Goal: Check status: Check status

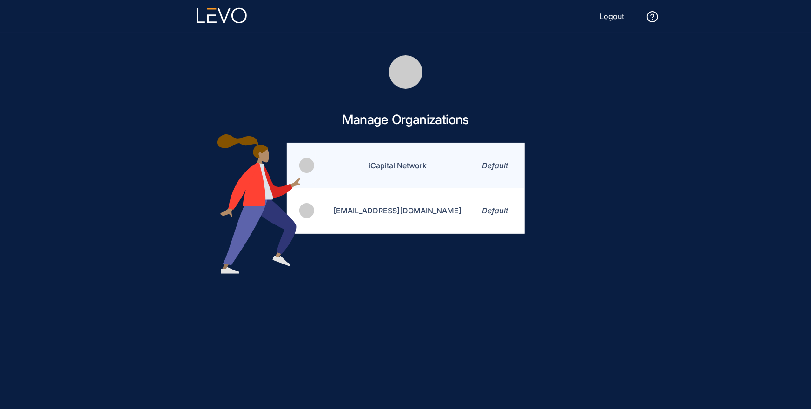
click at [400, 168] on td "iCapital Network" at bounding box center [392, 165] width 153 height 45
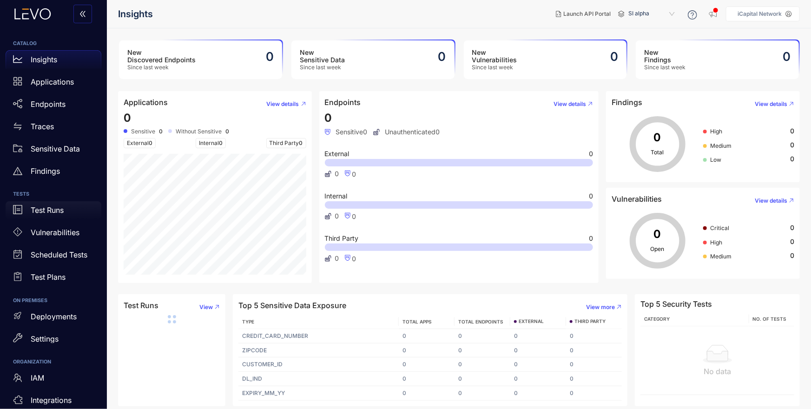
click at [53, 211] on p "Test Runs" at bounding box center [47, 210] width 33 height 8
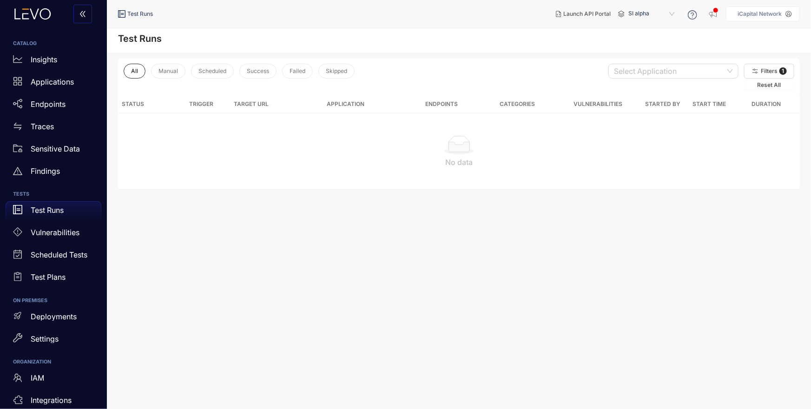
click at [673, 13] on span "SI alpha" at bounding box center [652, 14] width 48 height 15
click at [660, 50] on div "Alts staging" at bounding box center [656, 53] width 48 height 10
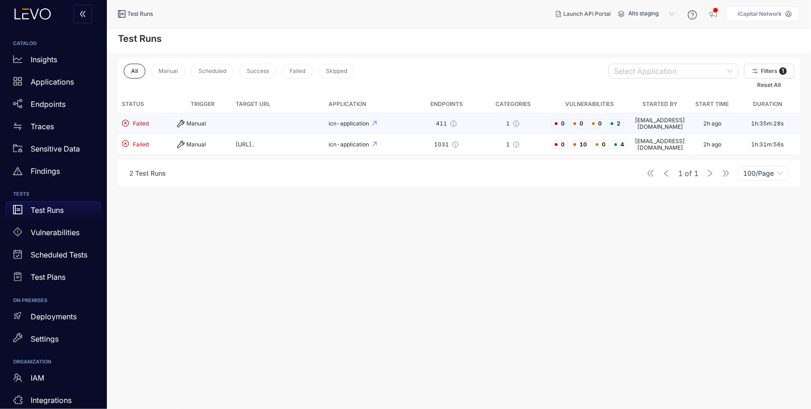
click at [760, 123] on td "1h:35m:28s" at bounding box center [768, 123] width 65 height 21
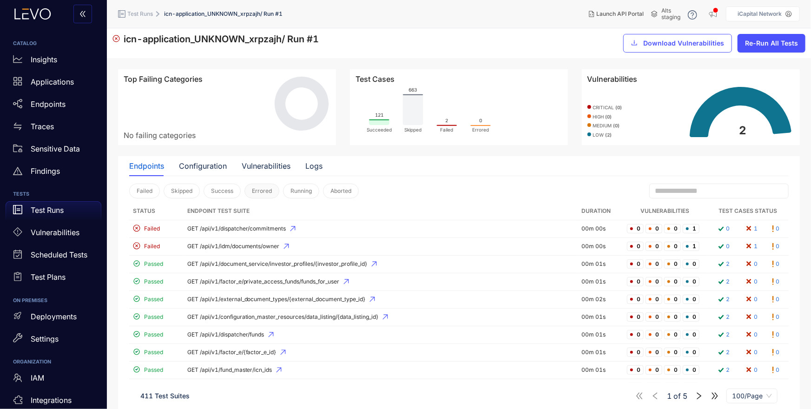
click at [250, 191] on button "Errored" at bounding box center [262, 191] width 35 height 15
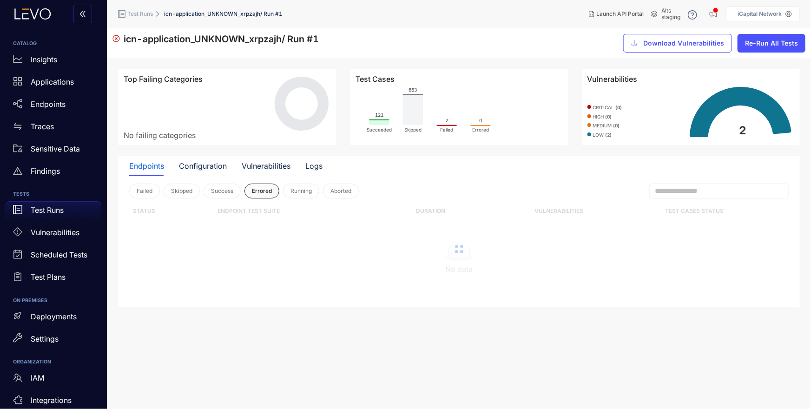
click at [257, 191] on span "Errored" at bounding box center [262, 191] width 20 height 7
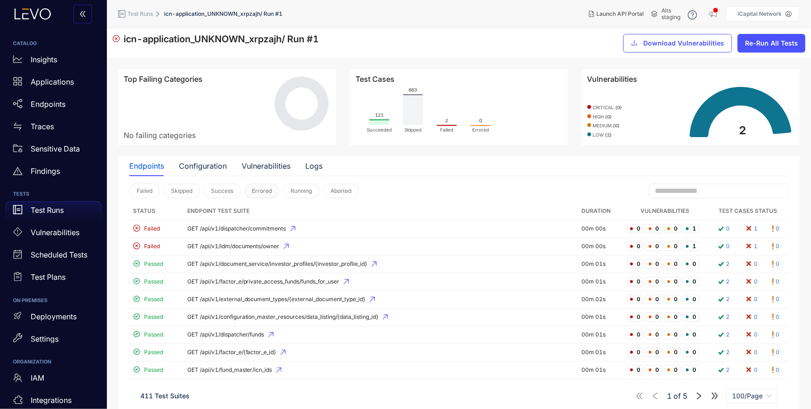
click at [256, 191] on span "Errored" at bounding box center [262, 191] width 20 height 7
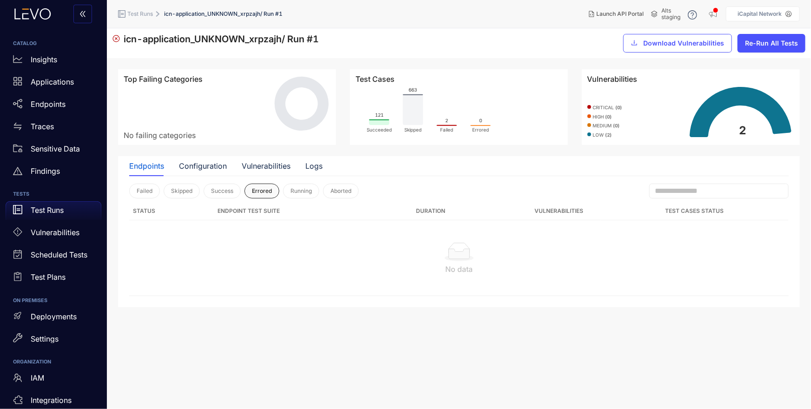
click at [256, 191] on span "Errored" at bounding box center [262, 191] width 20 height 7
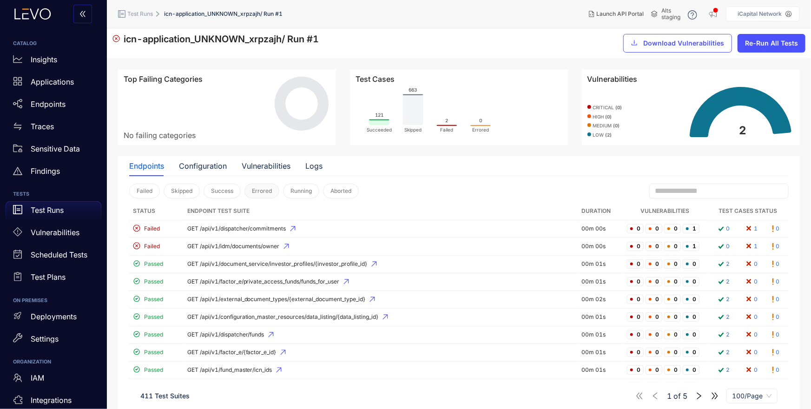
click at [258, 184] on button "Errored" at bounding box center [262, 191] width 35 height 15
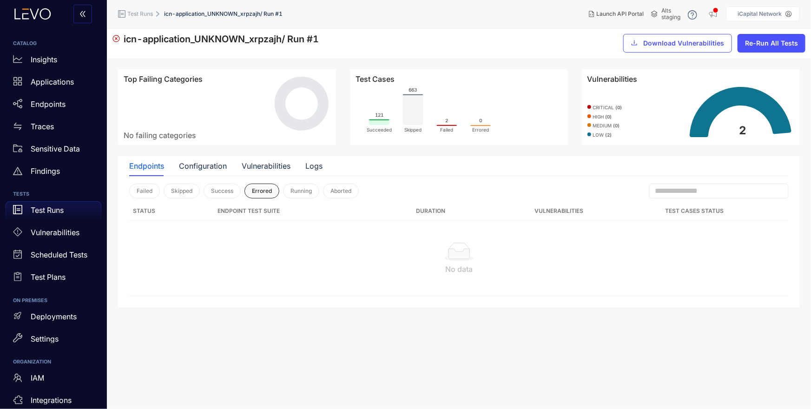
click at [261, 188] on span "Errored" at bounding box center [262, 191] width 20 height 7
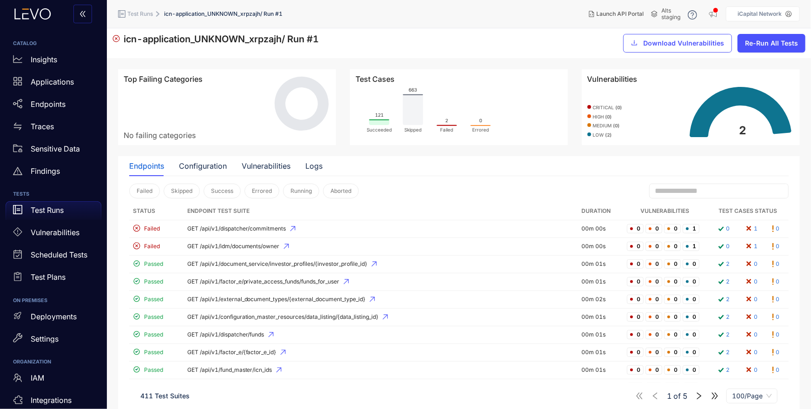
click at [351, 190] on button "Aborted" at bounding box center [341, 191] width 36 height 15
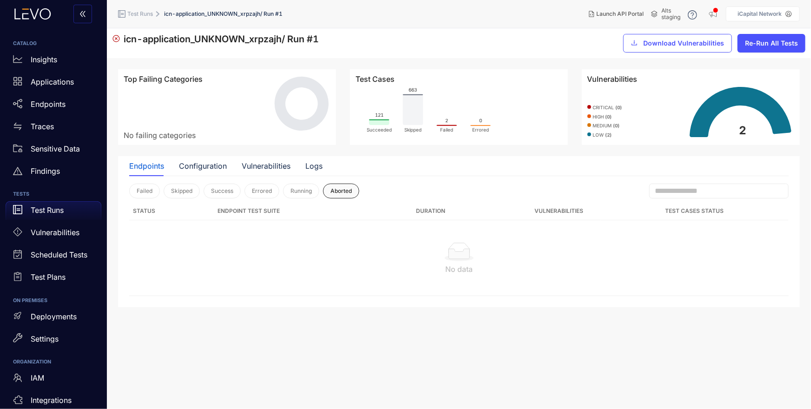
click at [336, 193] on span "Aborted" at bounding box center [340, 191] width 21 height 7
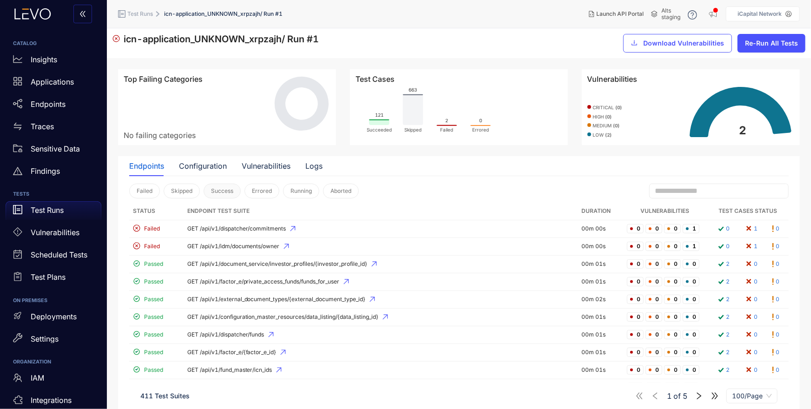
click at [224, 194] on button "Success" at bounding box center [222, 191] width 37 height 15
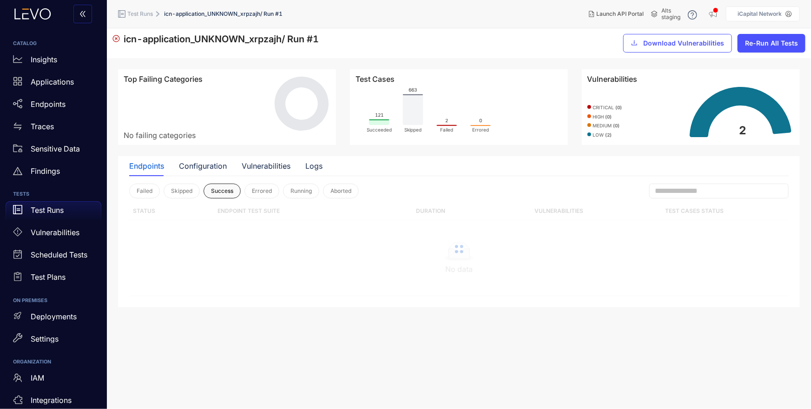
click at [224, 189] on span "Success" at bounding box center [222, 191] width 22 height 7
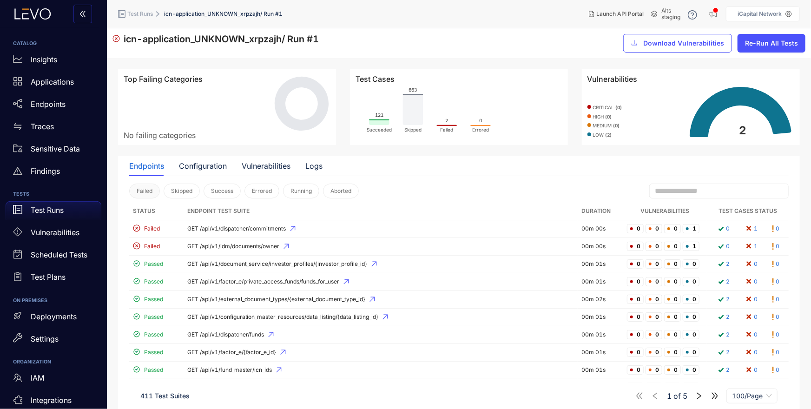
click at [151, 193] on span "Failed" at bounding box center [145, 191] width 16 height 7
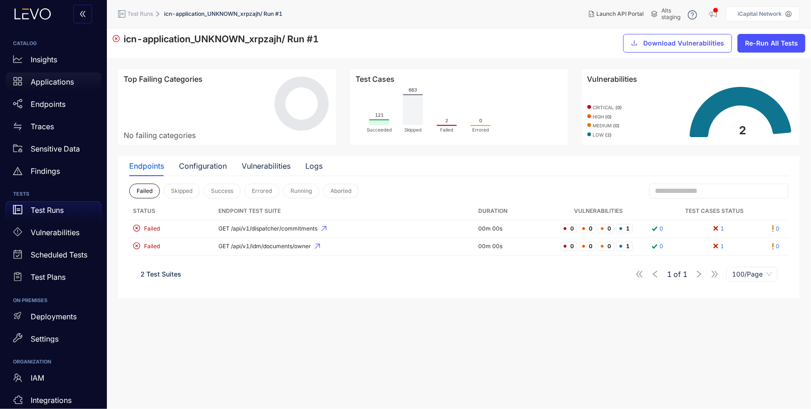
click at [54, 83] on p "Applications" at bounding box center [52, 82] width 43 height 8
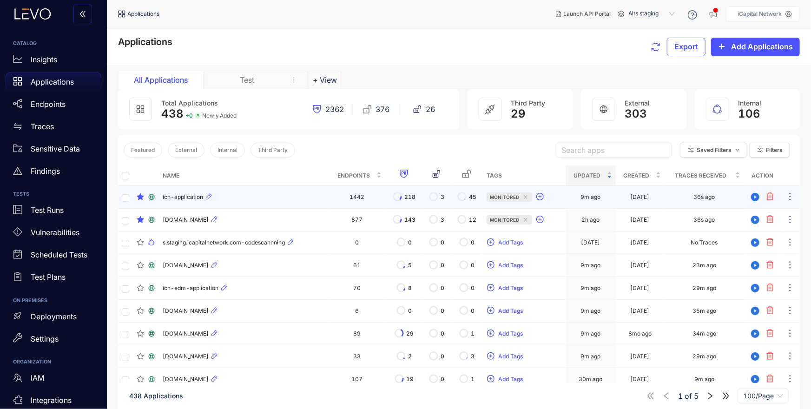
click at [194, 198] on span "icn-application" at bounding box center [183, 197] width 40 height 7
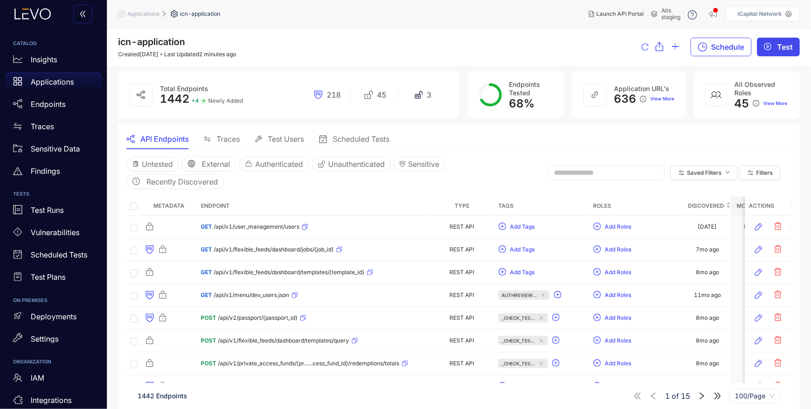
click at [780, 46] on span "Test" at bounding box center [785, 47] width 16 height 8
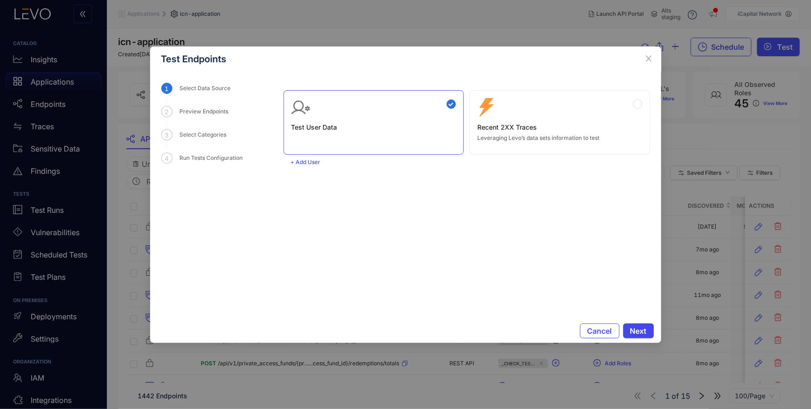
click at [643, 331] on span "Next" at bounding box center [638, 331] width 17 height 8
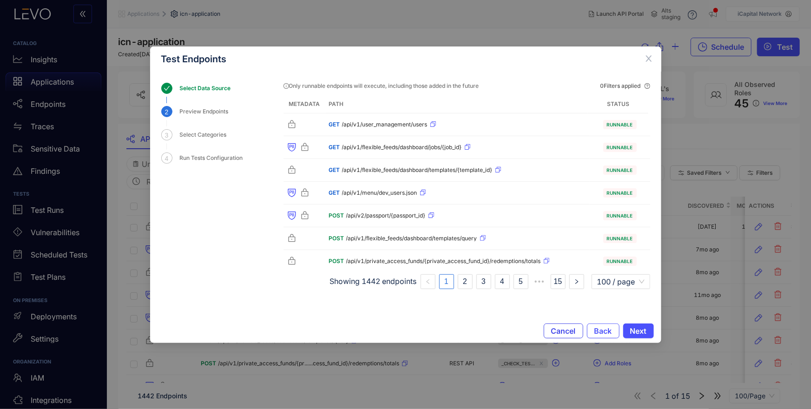
click at [565, 330] on span "Cancel" at bounding box center [563, 331] width 25 height 8
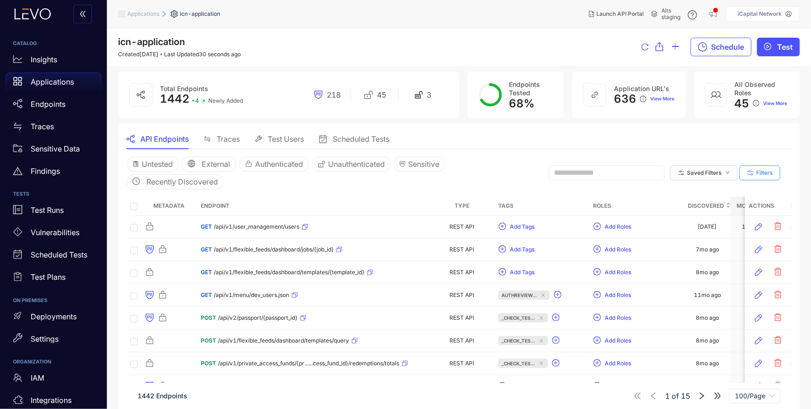
click at [762, 172] on span "Filters" at bounding box center [764, 173] width 17 height 7
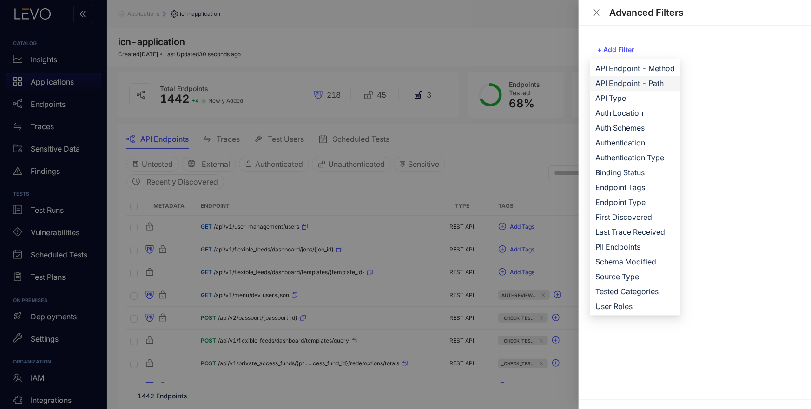
click at [631, 77] on li "API Endpoint - Path" at bounding box center [635, 83] width 91 height 15
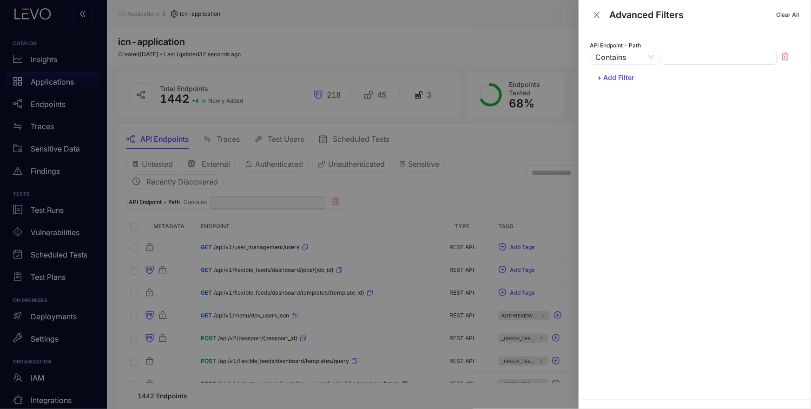
click at [640, 56] on span "Contains" at bounding box center [624, 57] width 59 height 14
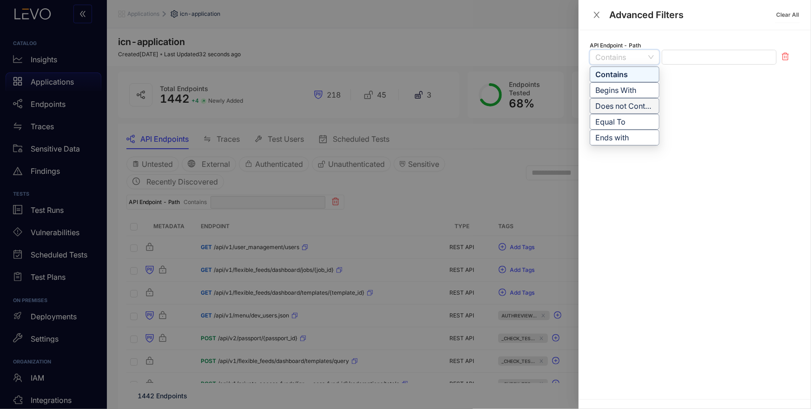
click at [639, 108] on div "Does not Contain" at bounding box center [625, 106] width 58 height 10
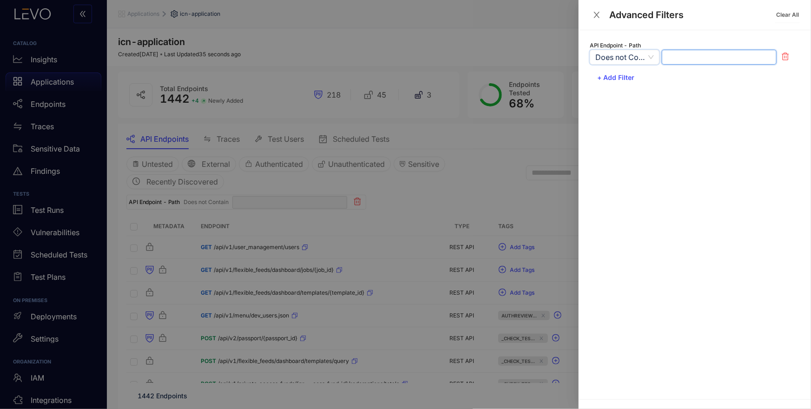
click at [684, 54] on input "text" at bounding box center [719, 57] width 115 height 15
click at [625, 60] on span "Does not Contain" at bounding box center [624, 57] width 59 height 14
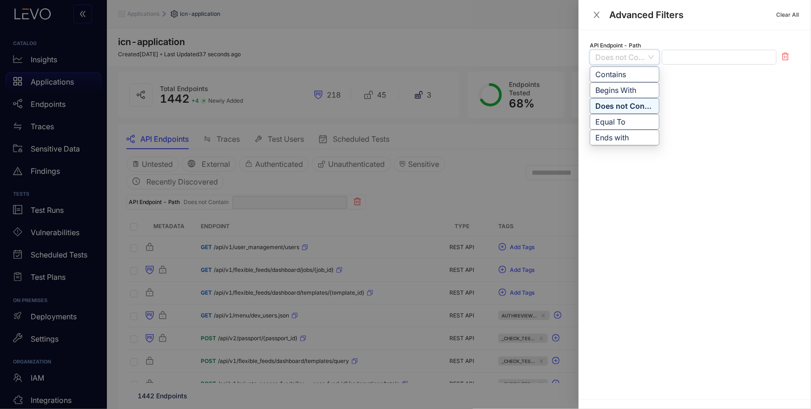
click at [719, 126] on div "API Endpoint - Path Does not Contain Begins With Does not Contain Equal to Cont…" at bounding box center [695, 214] width 232 height 369
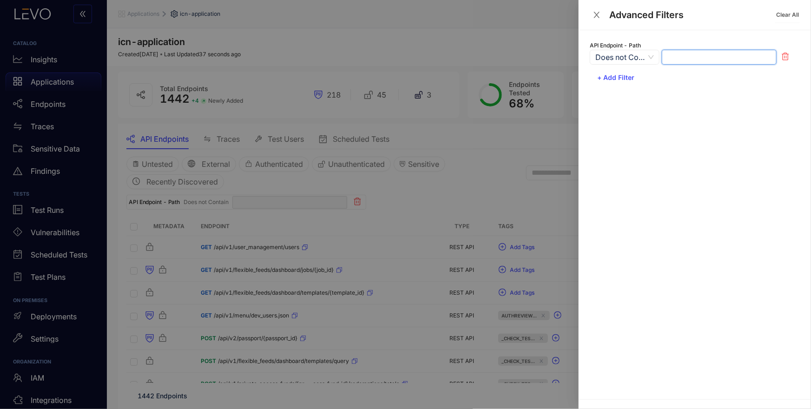
click at [677, 59] on input "text" at bounding box center [719, 57] width 115 height 15
type input "******"
type input "*******"
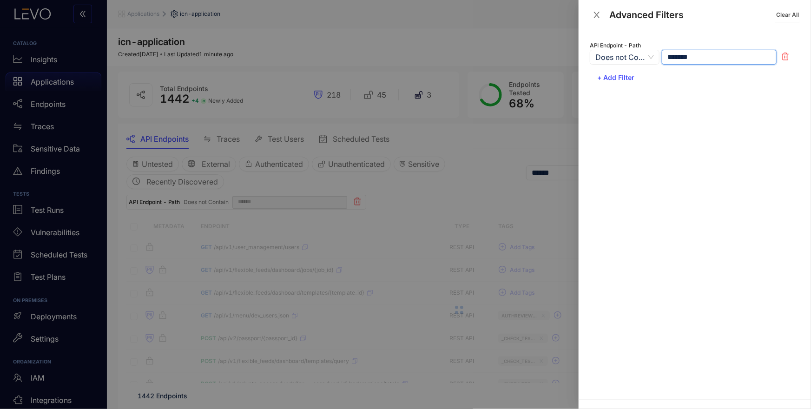
type input "*******"
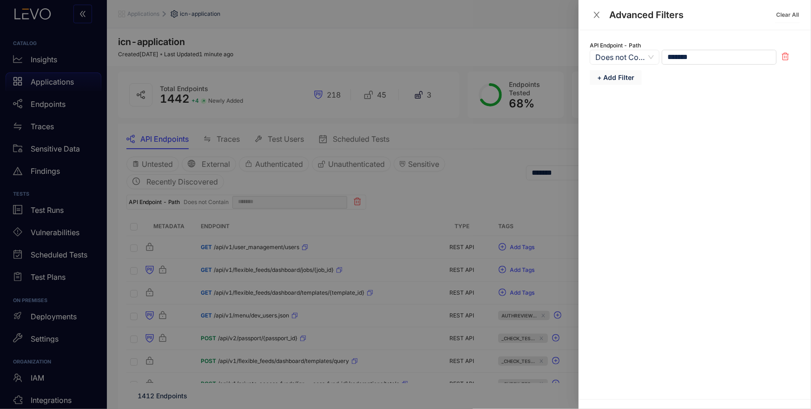
click at [617, 76] on span "+ Add Filter" at bounding box center [615, 77] width 37 height 7
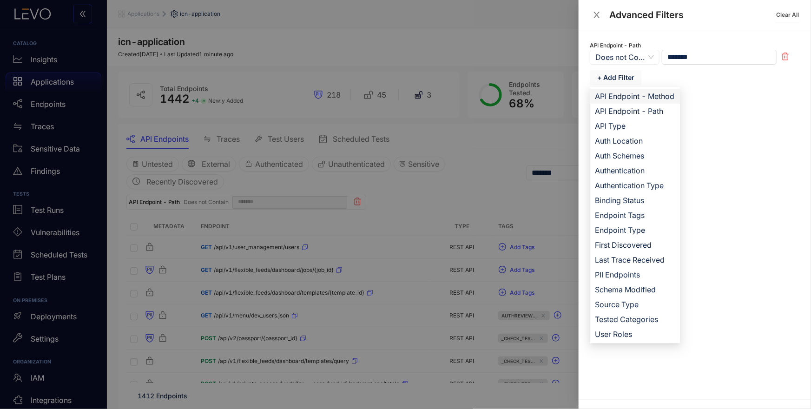
click at [638, 98] on span "API Endpoint - Method" at bounding box center [634, 96] width 79 height 10
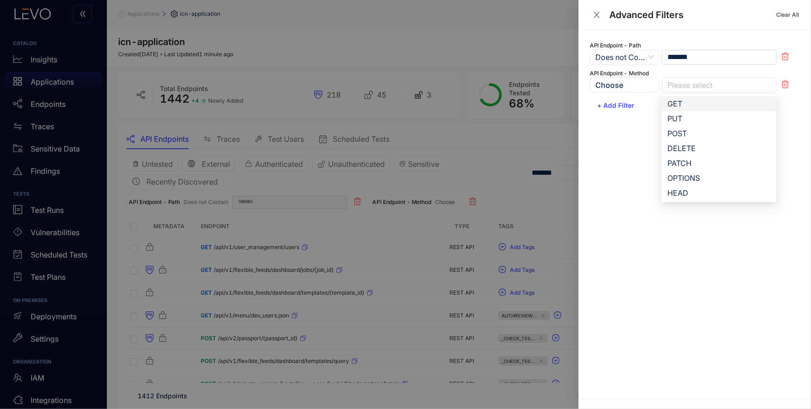
click at [699, 92] on div "Please select" at bounding box center [719, 85] width 115 height 15
click at [682, 105] on div "GET" at bounding box center [719, 104] width 104 height 10
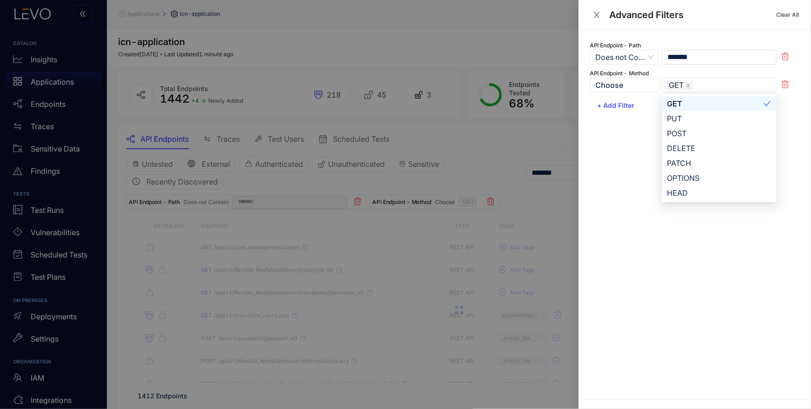
click at [527, 143] on div at bounding box center [405, 204] width 811 height 409
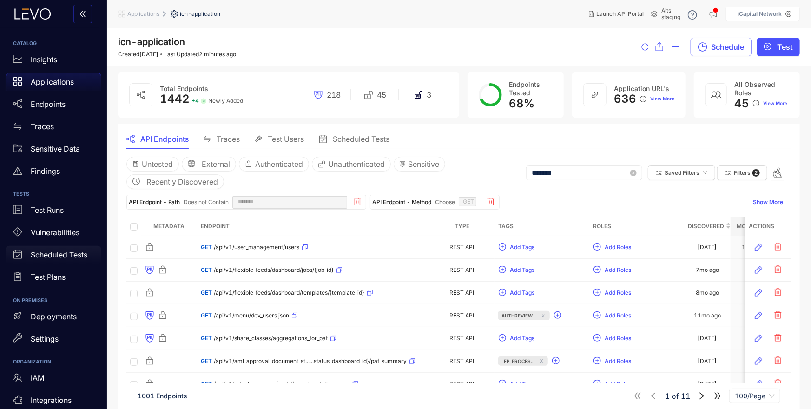
click at [46, 257] on p "Scheduled Tests" at bounding box center [59, 255] width 57 height 8
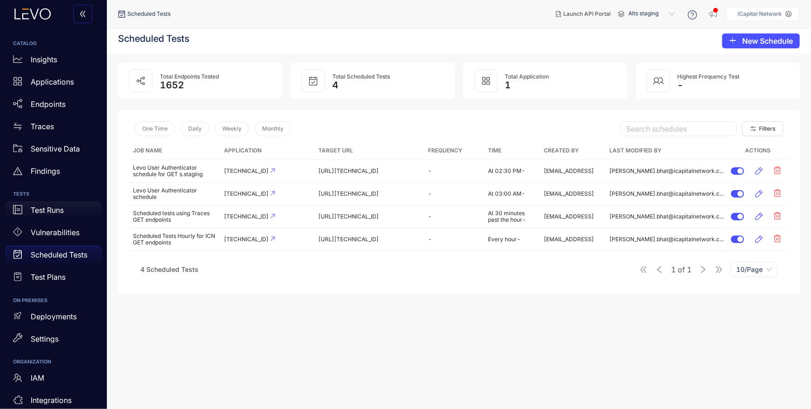
click at [51, 207] on p "Test Runs" at bounding box center [47, 210] width 33 height 8
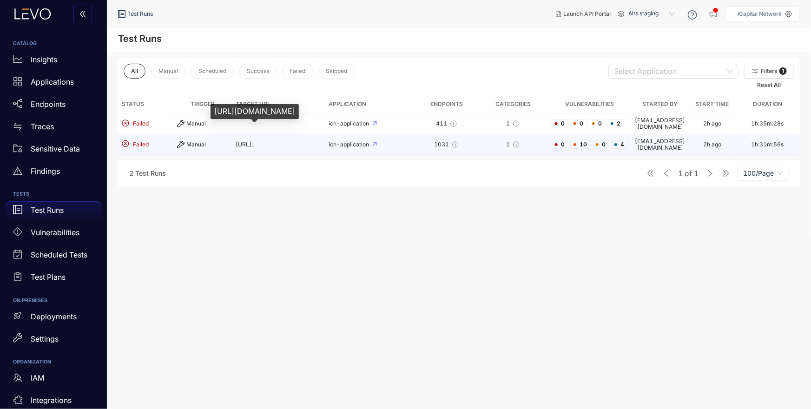
click at [236, 141] on span "https://s.staging.icapitalnetw..." at bounding box center [245, 144] width 19 height 7
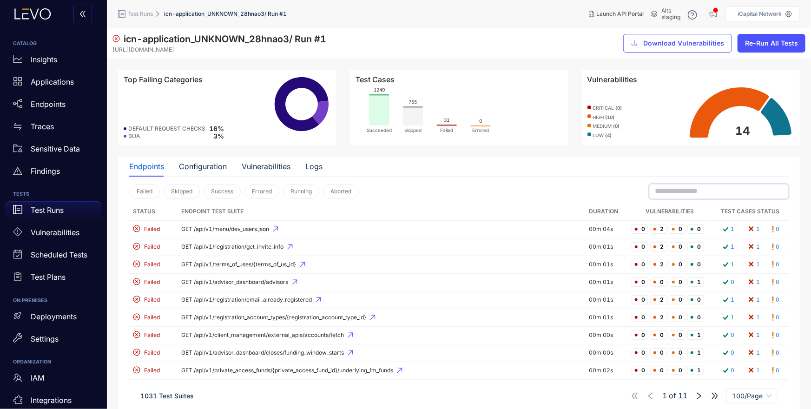
click at [724, 191] on input "text" at bounding box center [715, 191] width 120 height 8
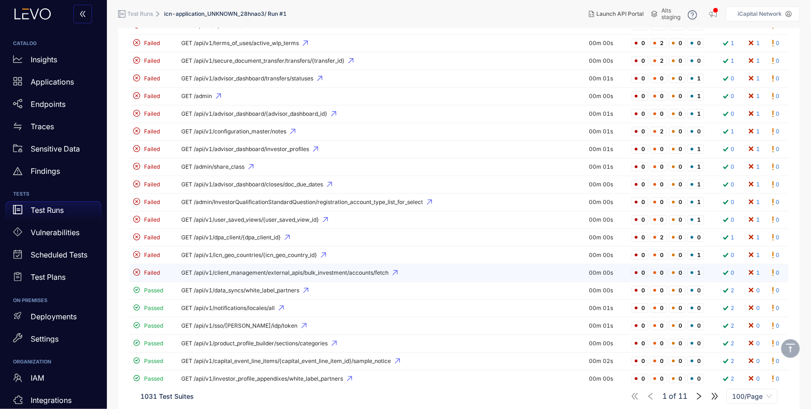
scroll to position [552, 0]
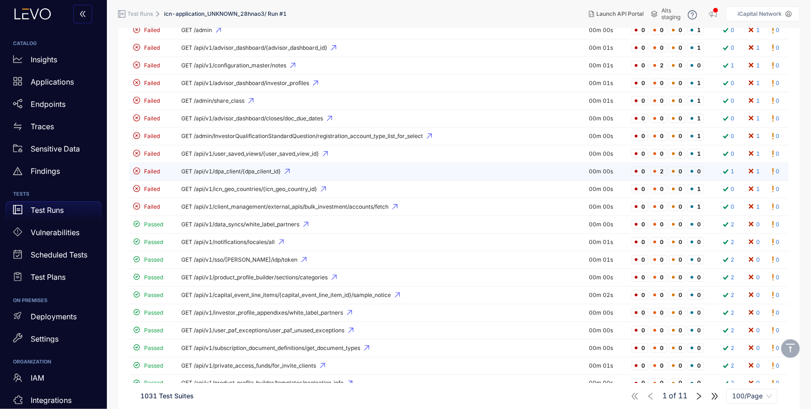
click at [203, 169] on span "GET /api/v1/dpa_client/{dpa_client_id}" at bounding box center [381, 171] width 400 height 7
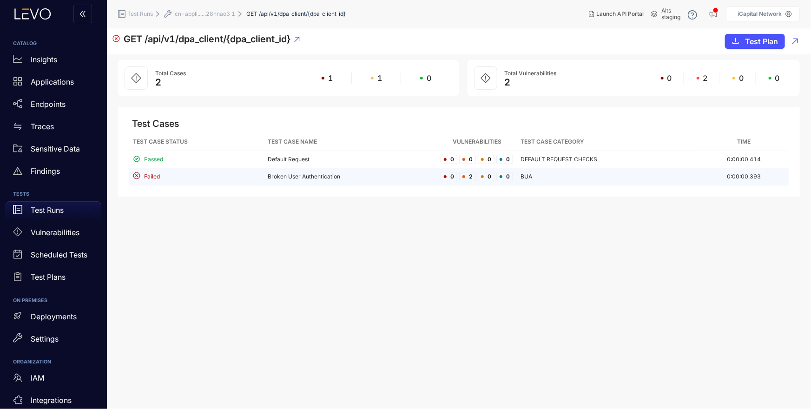
click at [207, 179] on div "Failed" at bounding box center [196, 176] width 127 height 9
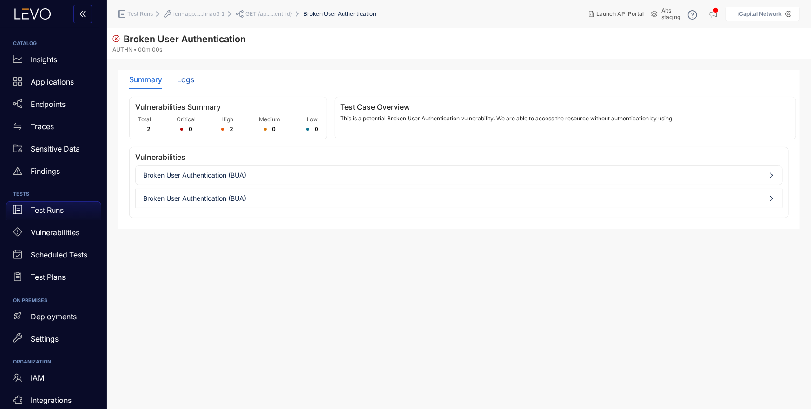
click at [189, 79] on div "Logs" at bounding box center [185, 79] width 17 height 8
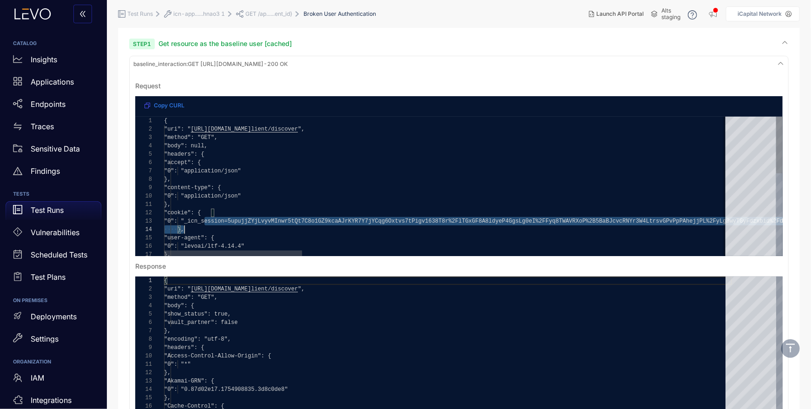
type textarea "**********"
drag, startPoint x: 206, startPoint y: 221, endPoint x: 706, endPoint y: 222, distance: 500.2
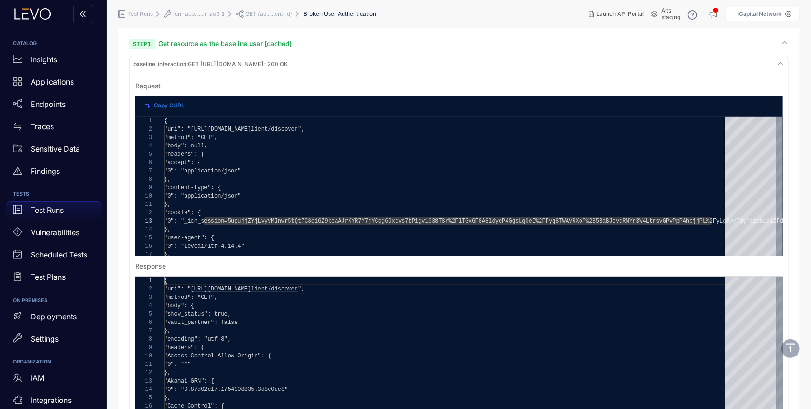
drag, startPoint x: 207, startPoint y: 76, endPoint x: 208, endPoint y: 70, distance: 6.1
click at [207, 75] on pre "Request Copy CURL 13 14 15 16 17 11 12 8 9 10 1 2 3 4 5 6 7 "0": "_icn_session=…" at bounding box center [459, 245] width 655 height 347
click at [207, 66] on span "baseline_interaction : GET https://s.staging.icapitalnetwork.com/api/v1/dpa_cli…" at bounding box center [210, 64] width 154 height 7
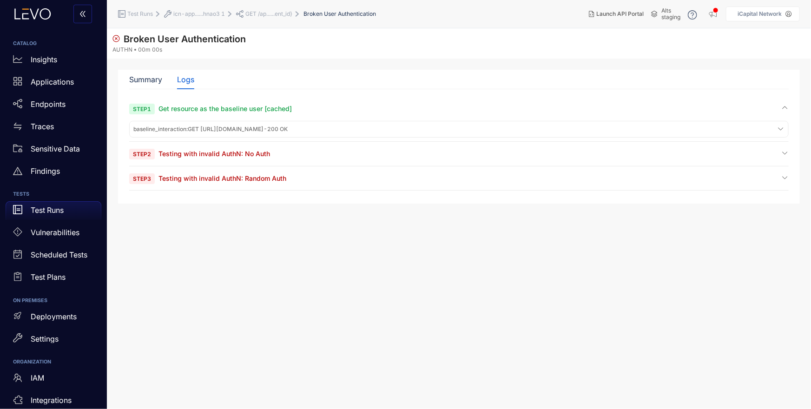
click at [202, 152] on span "Testing with invalid AuthN: No Auth" at bounding box center [215, 154] width 112 height 8
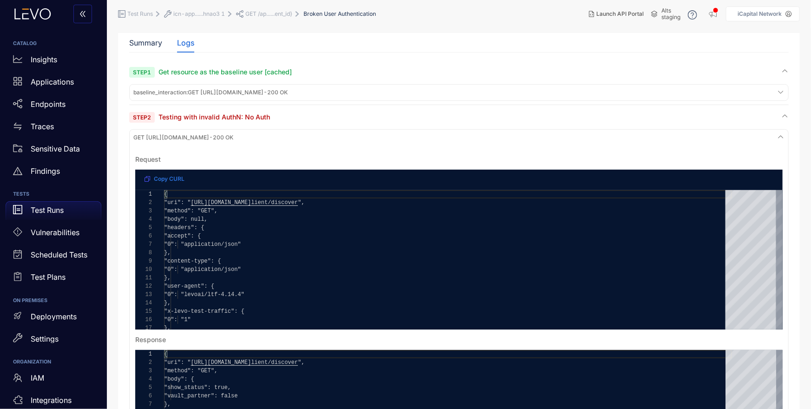
scroll to position [72, 0]
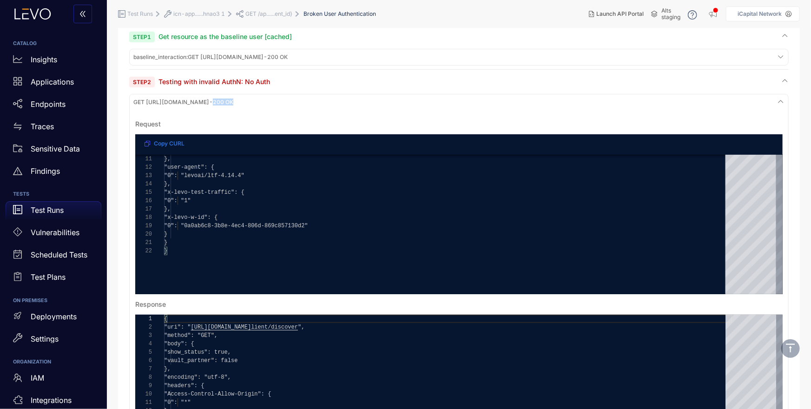
drag, startPoint x: 325, startPoint y: 101, endPoint x: 347, endPoint y: 101, distance: 21.9
click at [347, 101] on div "GET https://s.staging.icapitalnetwork.com/api/v1/dpa_client/discover - 200 OK" at bounding box center [459, 102] width 655 height 13
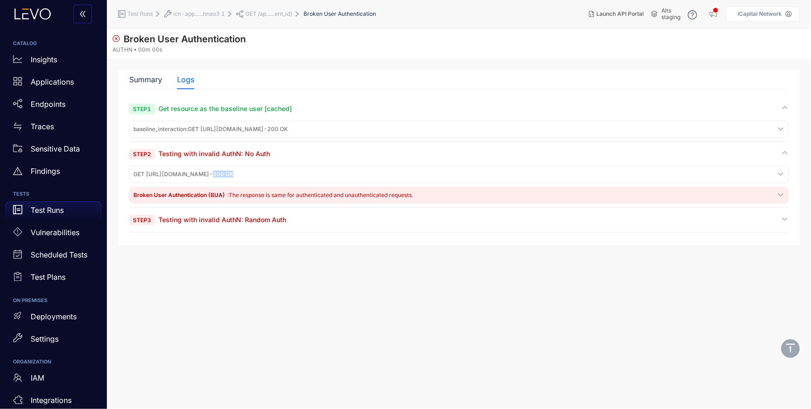
scroll to position [0, 0]
click at [233, 175] on span "GET https://s.staging.icapitalnetwork.com/api/v1/dpa_client/discover - 200 OK" at bounding box center [183, 174] width 100 height 7
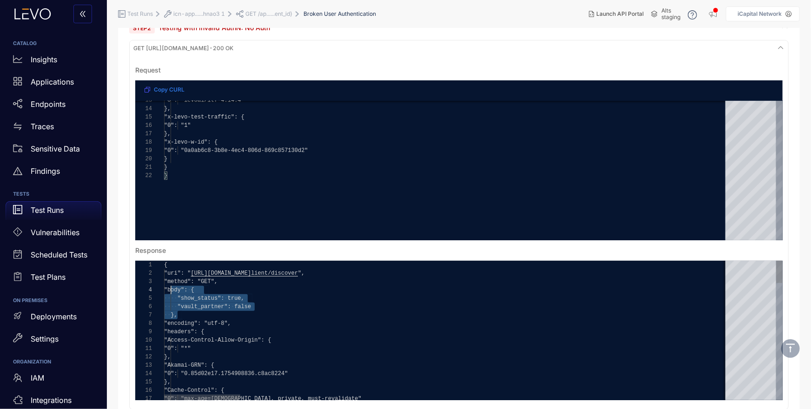
drag, startPoint x: 179, startPoint y: 316, endPoint x: 171, endPoint y: 286, distance: 31.4
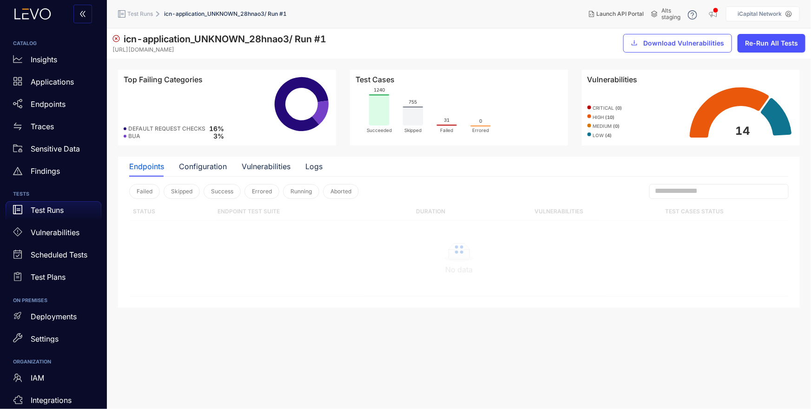
click at [706, 185] on span at bounding box center [718, 191] width 139 height 15
paste input "**********"
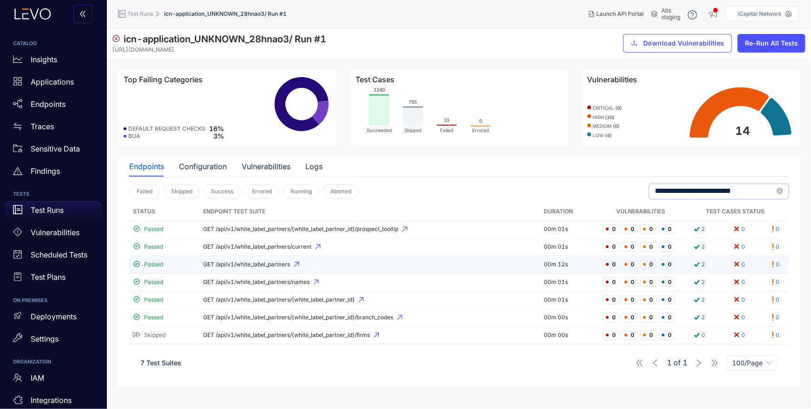
type input "**********"
click at [259, 263] on span "GET /api/v1/white_label_partners" at bounding box center [369, 264] width 333 height 7
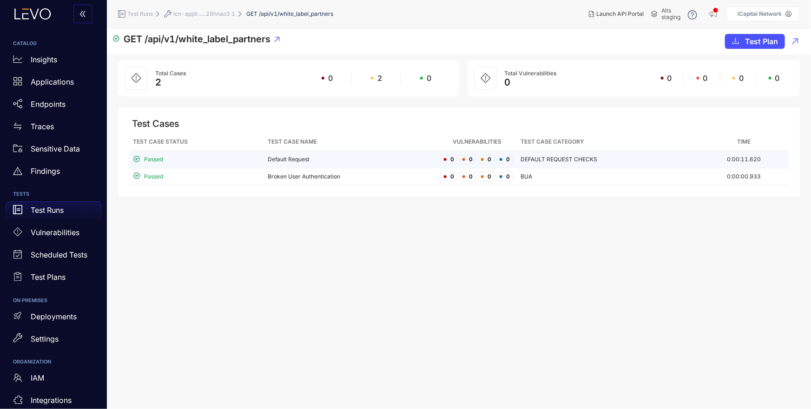
click at [224, 163] on div "Passed" at bounding box center [196, 159] width 127 height 9
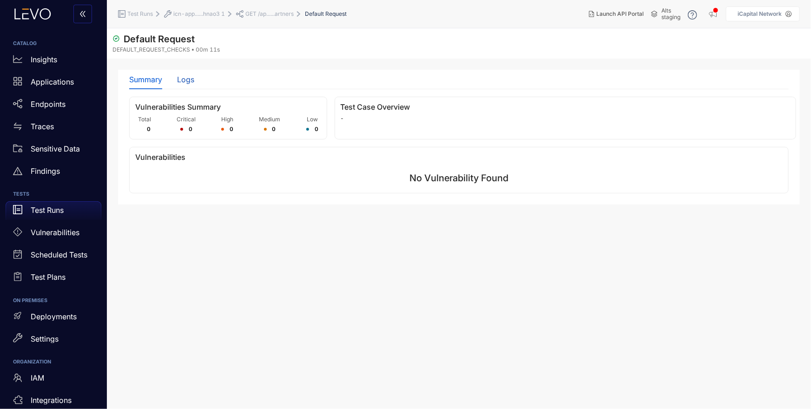
click at [183, 79] on div "Logs" at bounding box center [185, 79] width 17 height 8
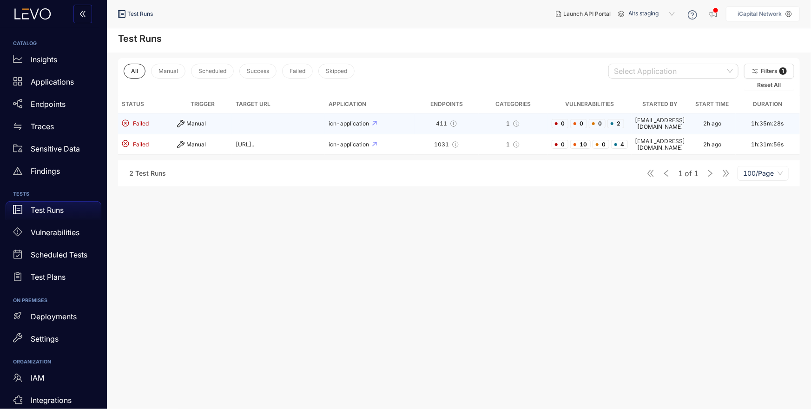
click at [215, 117] on td "Manual" at bounding box center [202, 123] width 59 height 21
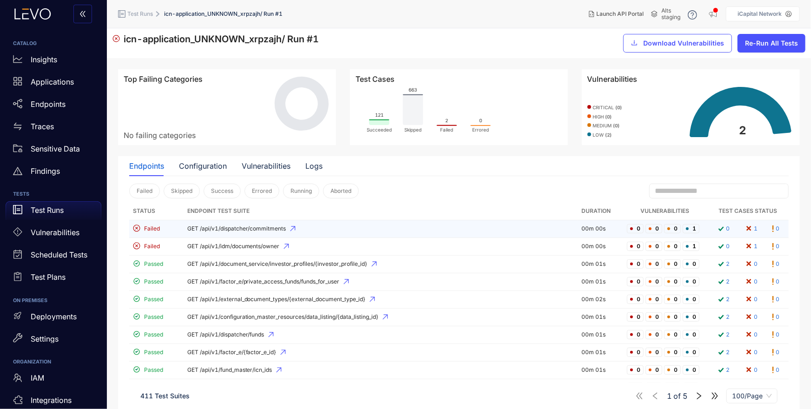
click at [262, 229] on span "GET /api/v1/dispatcher/commitments" at bounding box center [380, 228] width 387 height 7
click at [711, 192] on input "text" at bounding box center [715, 191] width 120 height 8
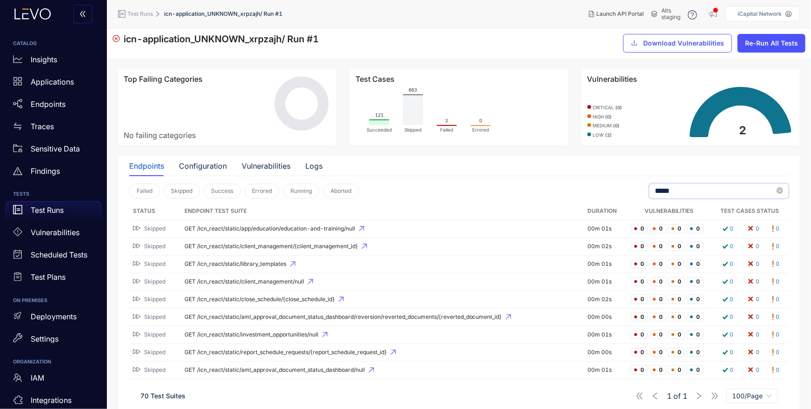
click at [688, 193] on input "*****" at bounding box center [715, 191] width 120 height 8
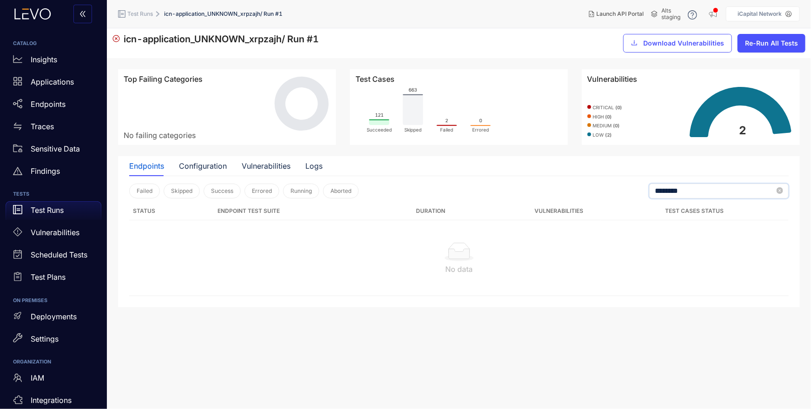
type input "********"
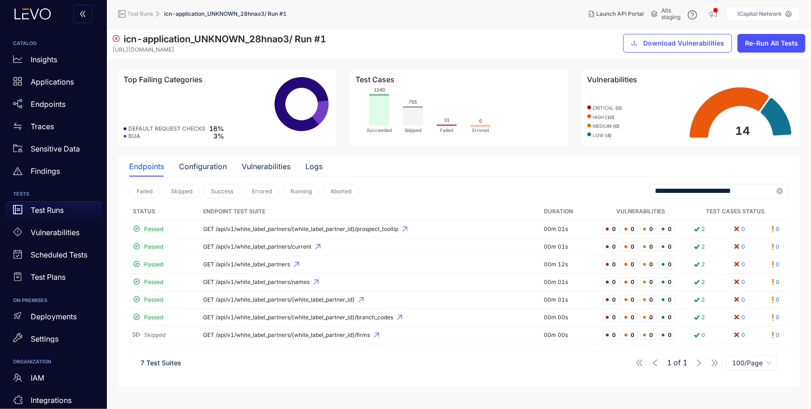
click at [701, 187] on input "**********" at bounding box center [715, 191] width 120 height 8
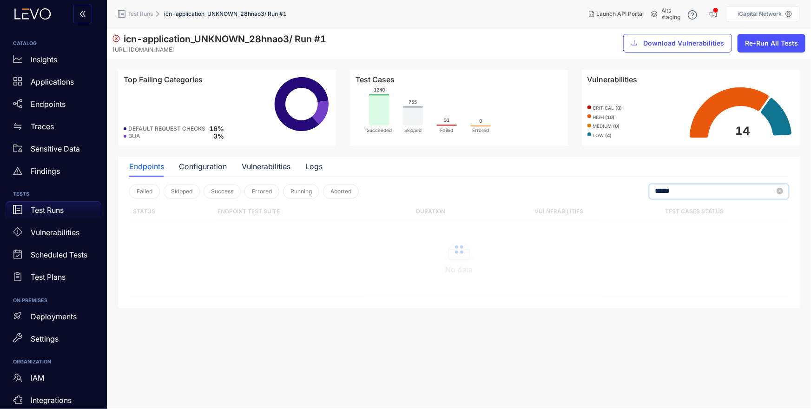
type input "*****"
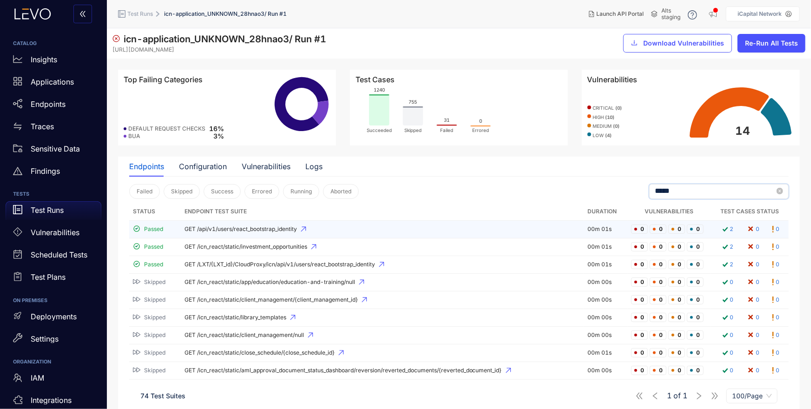
click at [277, 227] on span "GET /api/v1/users/react_bootstrap_identity" at bounding box center [383, 229] width 396 height 7
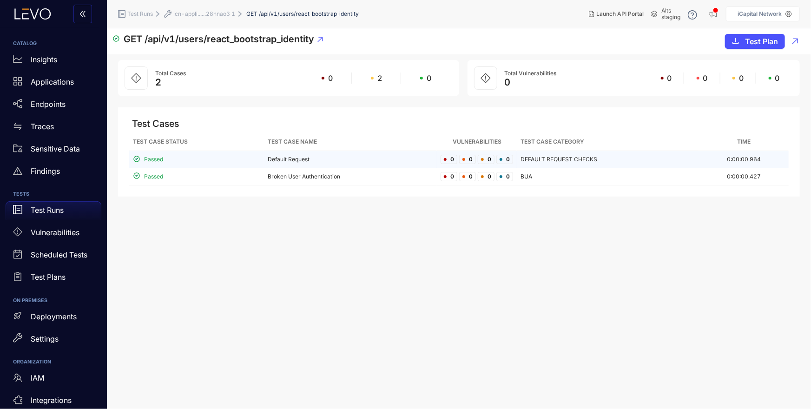
click at [211, 159] on div "Passed" at bounding box center [196, 159] width 127 height 9
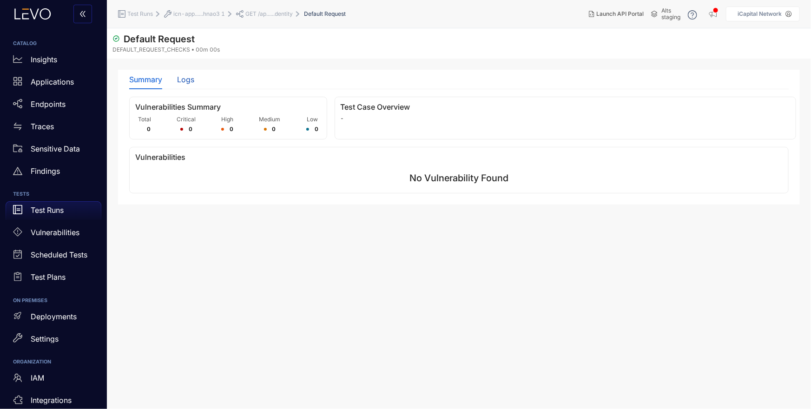
click at [192, 77] on div "Logs" at bounding box center [185, 79] width 17 height 8
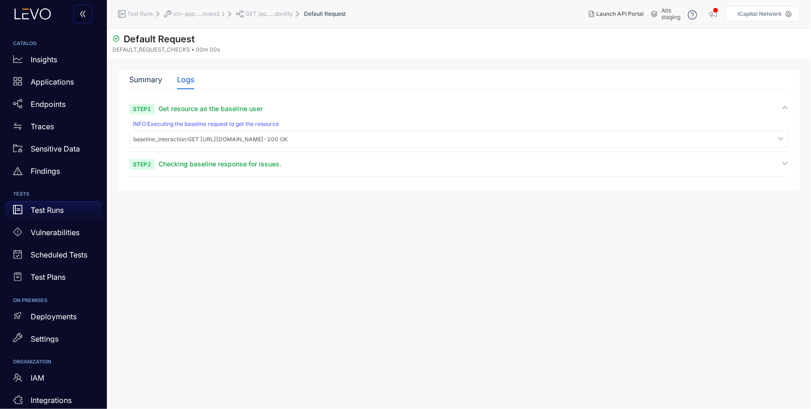
click at [288, 136] on span "baseline_interaction : GET [URL][DOMAIN_NAME] - 200 OK" at bounding box center [210, 139] width 154 height 7
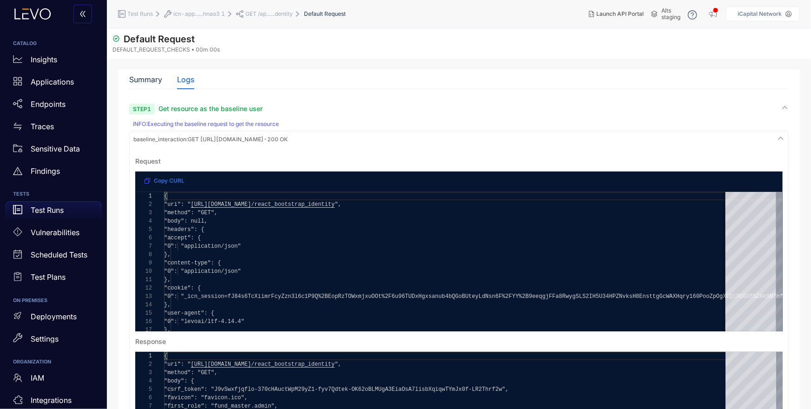
click at [188, 136] on span "baseline_interaction :" at bounding box center [160, 139] width 54 height 7
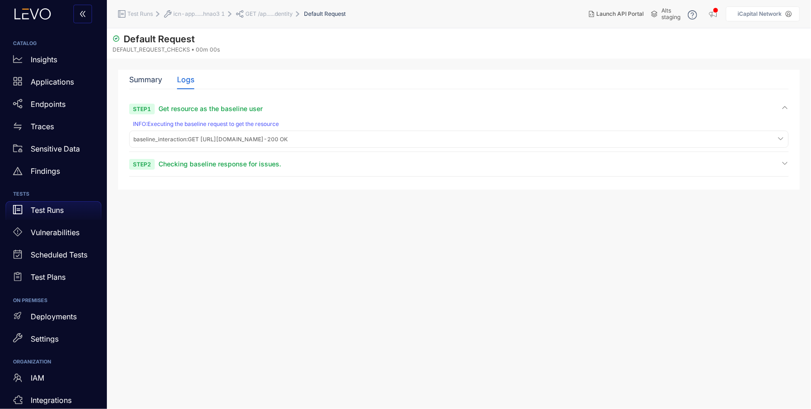
click at [201, 164] on span "Checking baseline response for issues." at bounding box center [220, 164] width 123 height 8
click at [220, 166] on span "Checking baseline response for issues." at bounding box center [220, 164] width 123 height 8
click at [214, 143] on div "baseline_interaction : GET [URL][DOMAIN_NAME] - 200 OK" at bounding box center [459, 139] width 655 height 13
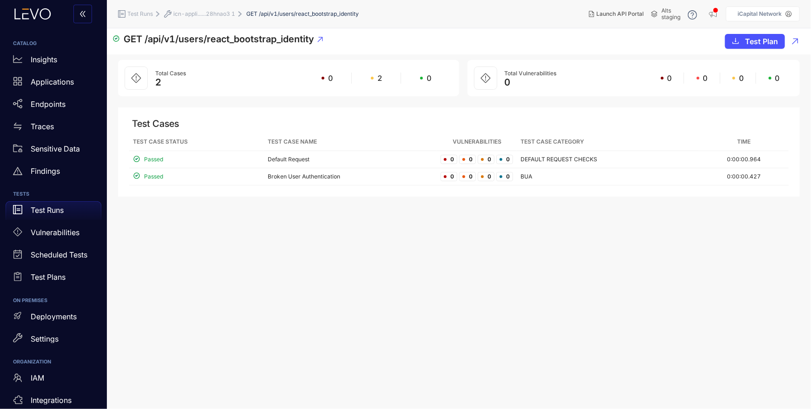
click at [326, 186] on div "Test Cases Test Case Status Test Case Name Vulnerabilities Test Case Category T…" at bounding box center [459, 151] width 682 height 89
click at [329, 177] on td "Broken User Authentication" at bounding box center [350, 176] width 173 height 17
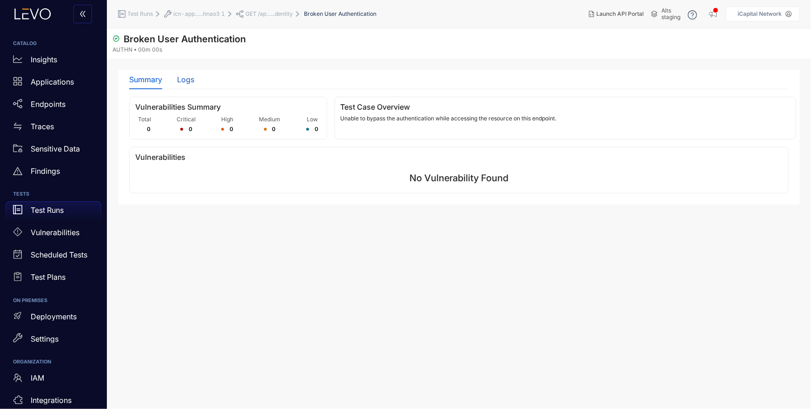
click at [183, 81] on div "Logs" at bounding box center [185, 79] width 17 height 8
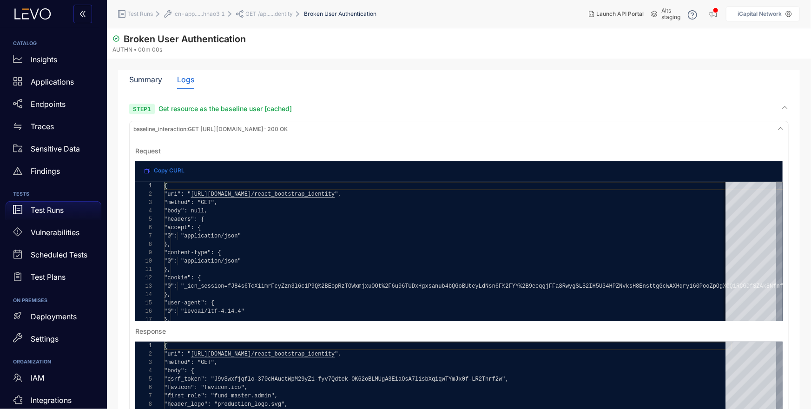
click at [194, 112] on span "Get resource as the baseline user [cached]" at bounding box center [225, 109] width 133 height 8
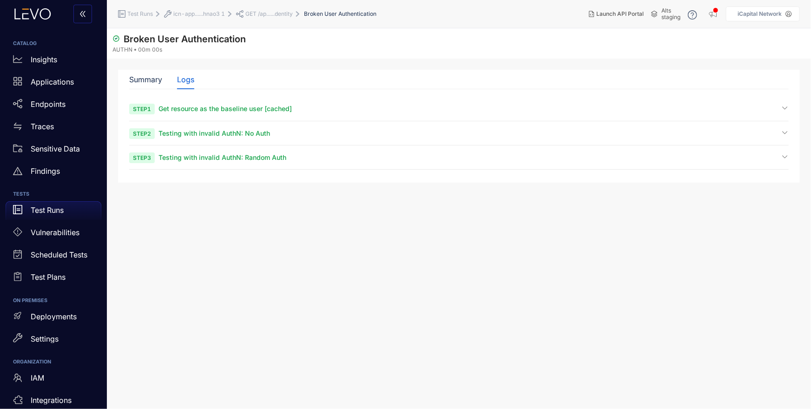
click at [189, 130] on span "Testing with invalid AuthN: No Auth" at bounding box center [215, 133] width 112 height 8
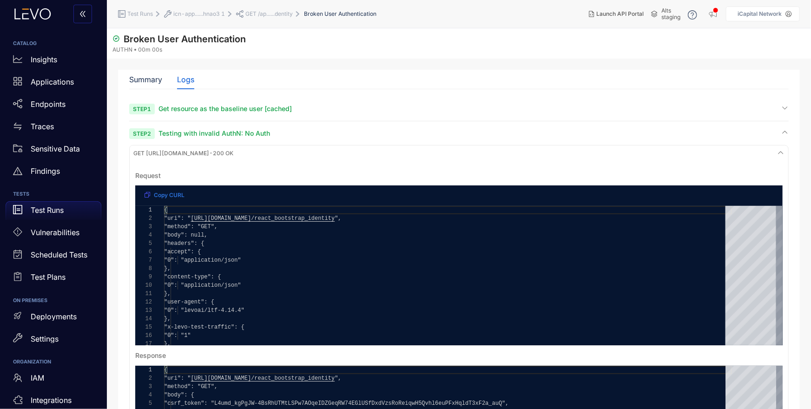
click at [208, 133] on span "Testing with invalid AuthN: No Auth" at bounding box center [215, 133] width 112 height 8
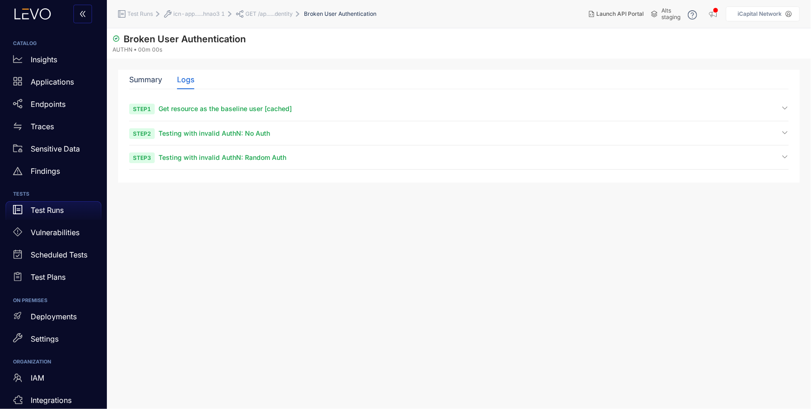
click at [206, 157] on span "Testing with invalid AuthN: Random Auth" at bounding box center [223, 157] width 128 height 8
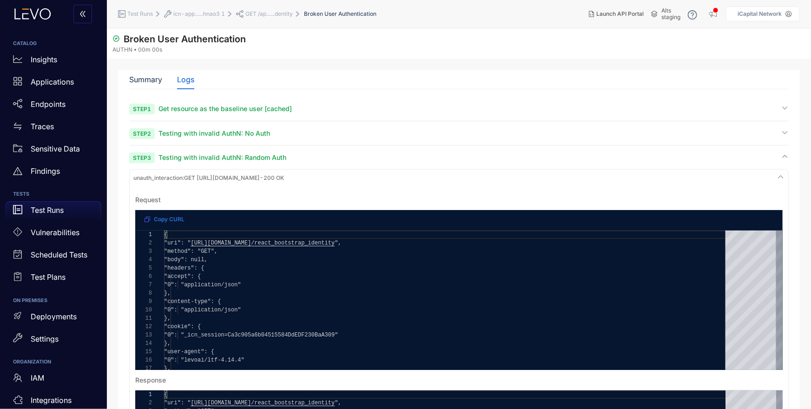
click at [208, 155] on span "Testing with invalid AuthN: Random Auth" at bounding box center [223, 157] width 128 height 8
